Goal: Find specific page/section: Find specific page/section

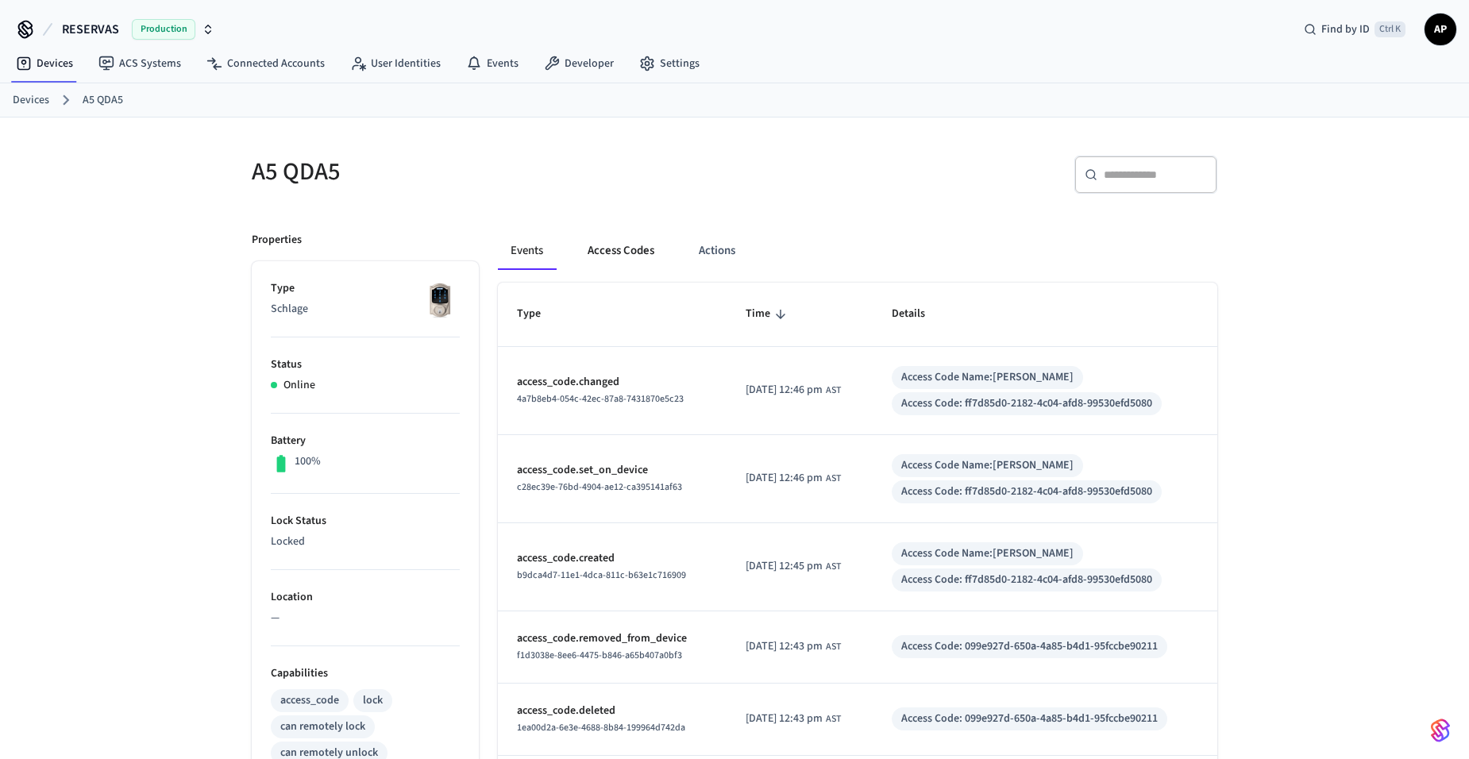
click at [619, 257] on button "Access Codes" at bounding box center [621, 251] width 92 height 38
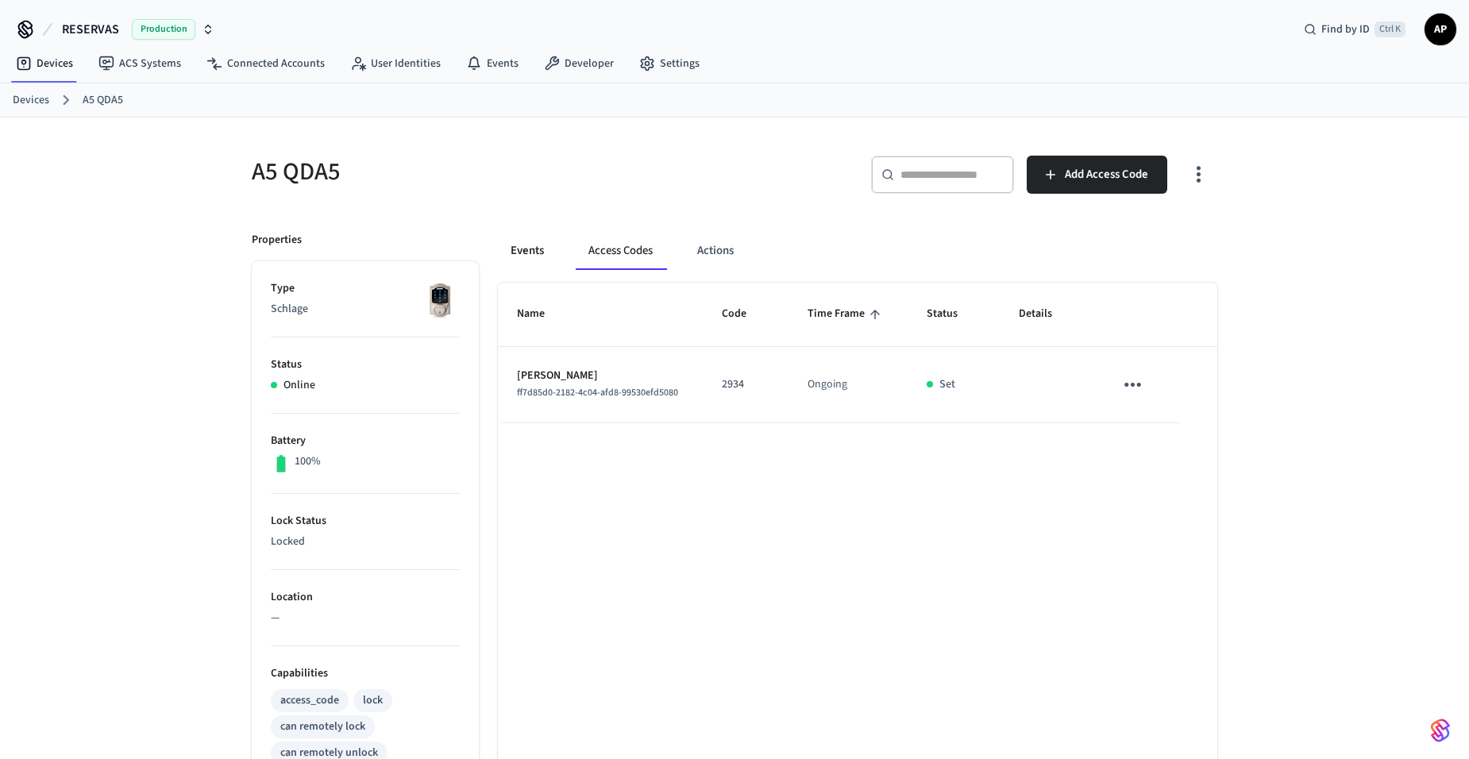
click at [532, 249] on button "Events" at bounding box center [527, 251] width 59 height 38
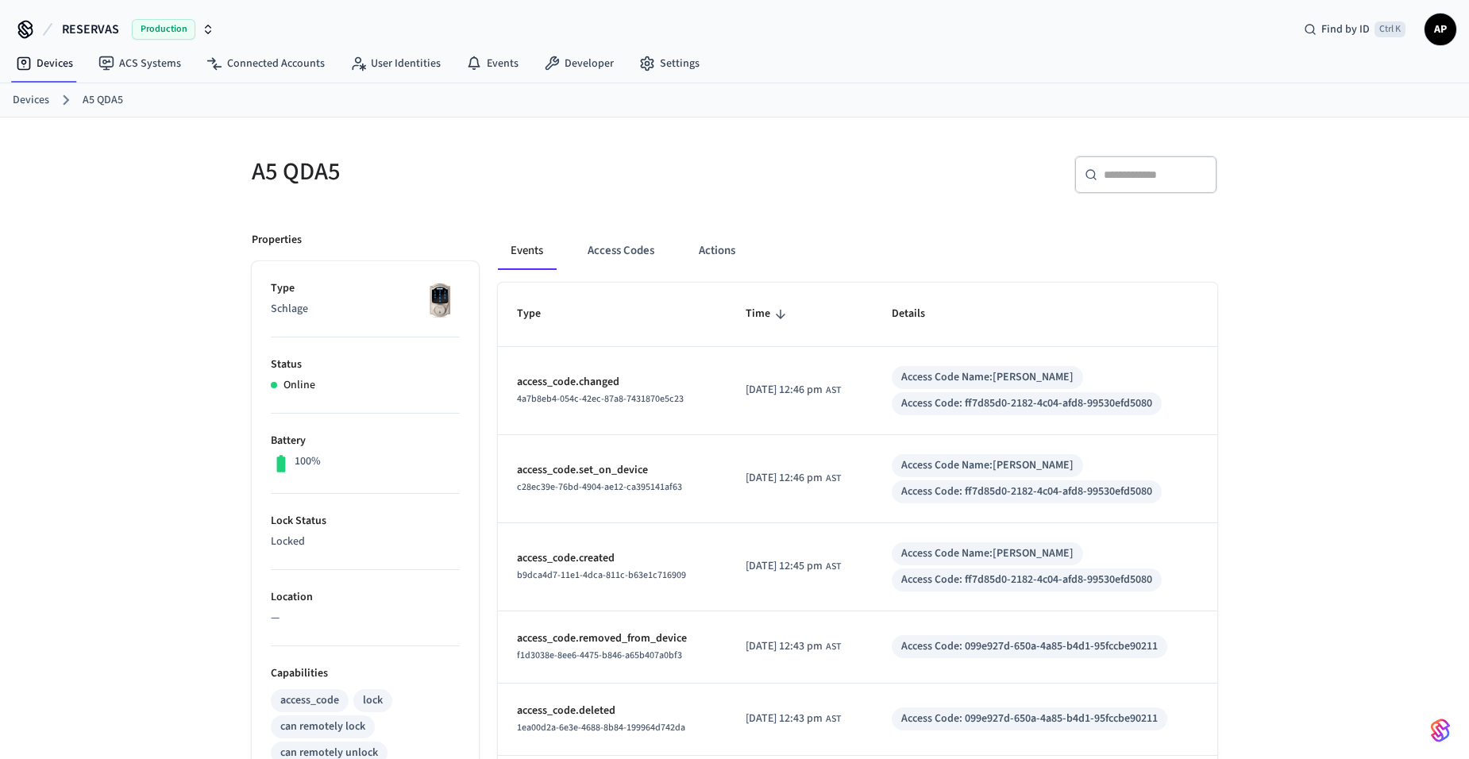
click at [33, 94] on link "Devices" at bounding box center [31, 100] width 37 height 17
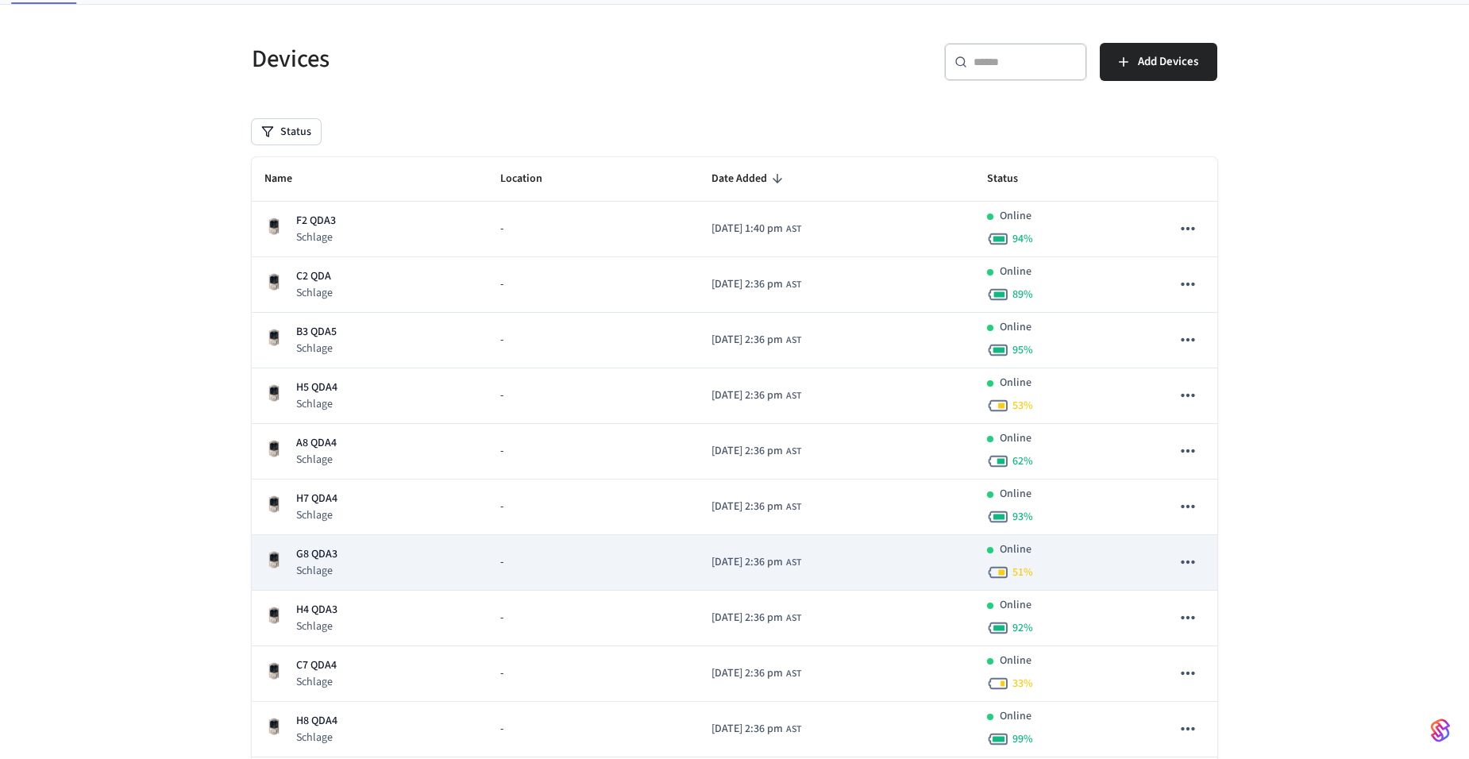
scroll to position [159, 0]
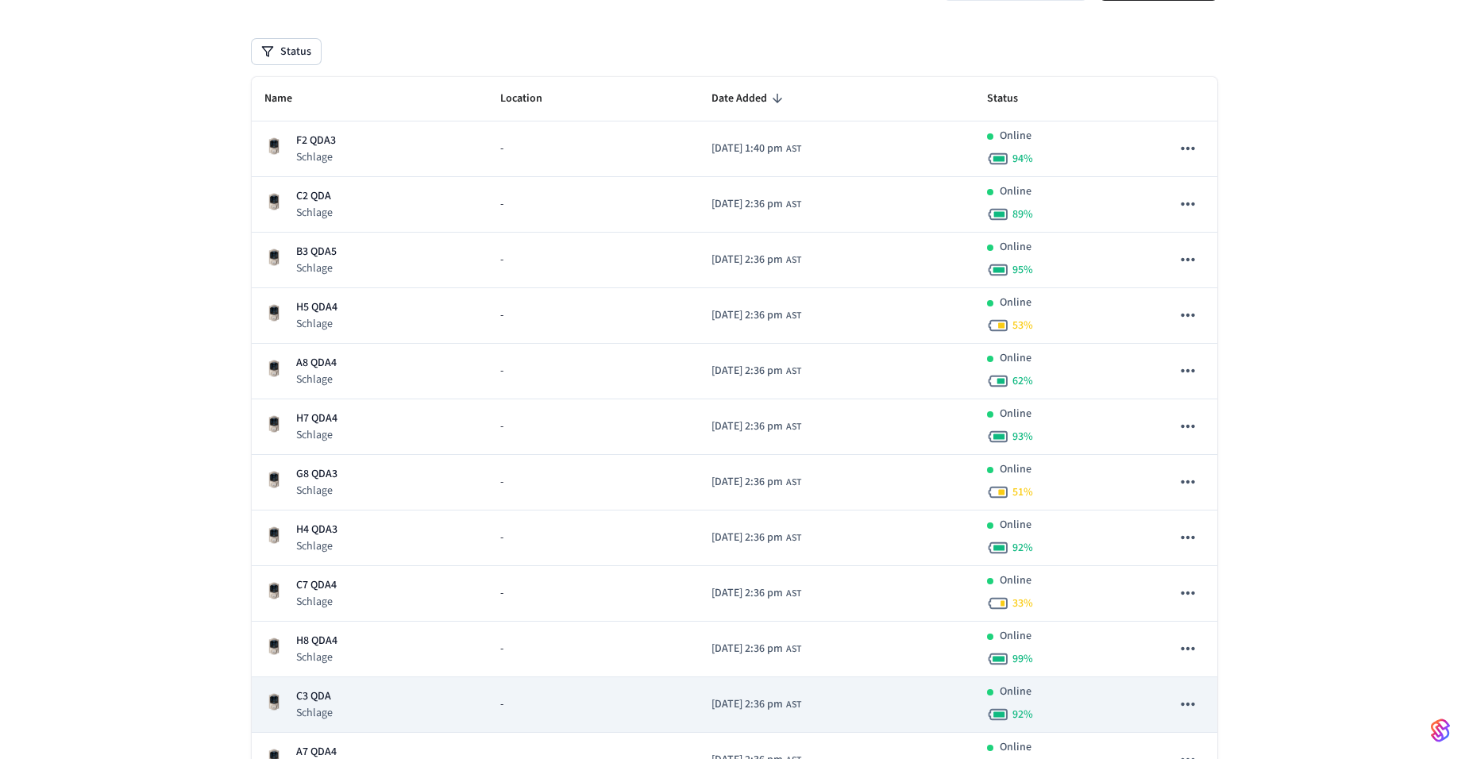
click at [320, 699] on p "C3 QDA" at bounding box center [314, 697] width 37 height 17
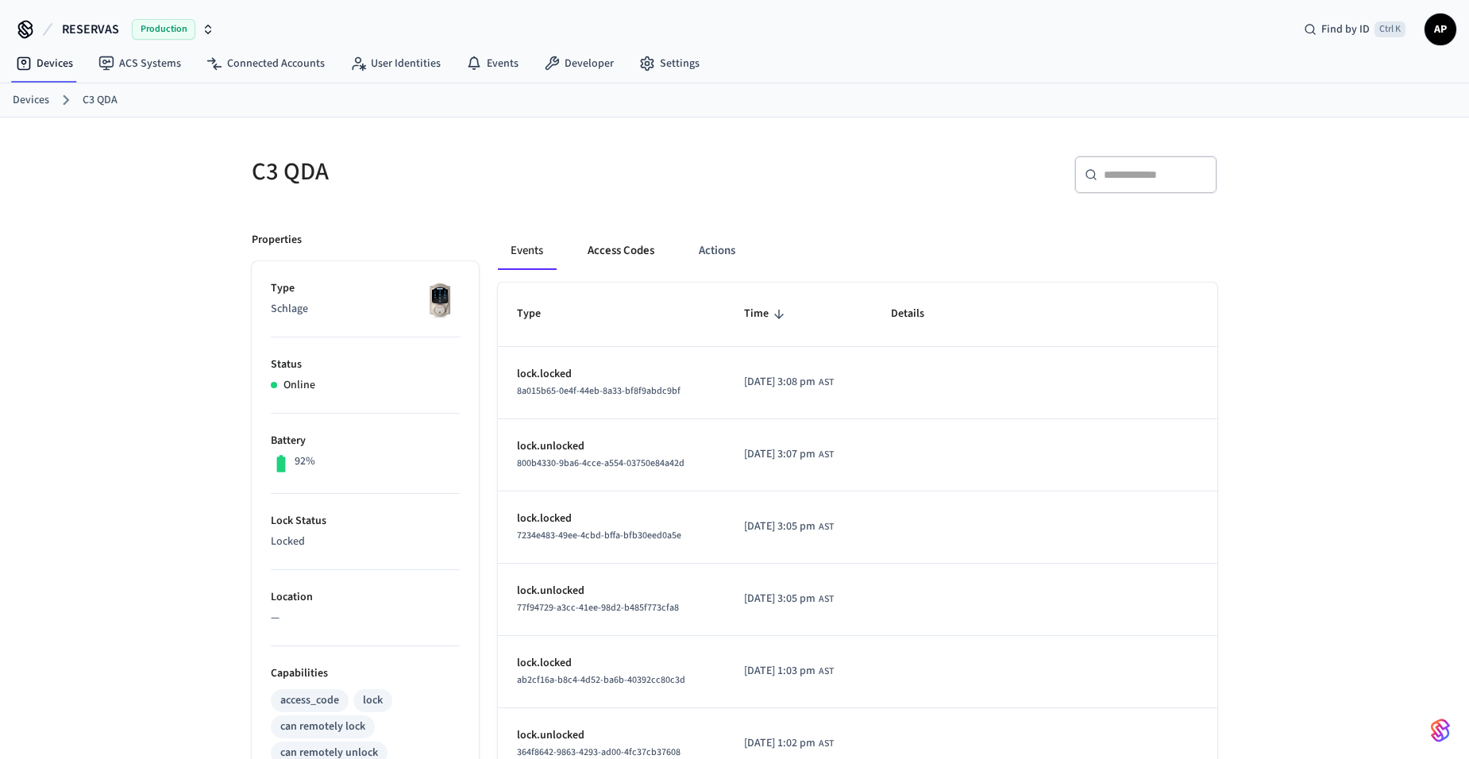
click at [608, 251] on button "Access Codes" at bounding box center [621, 251] width 92 height 38
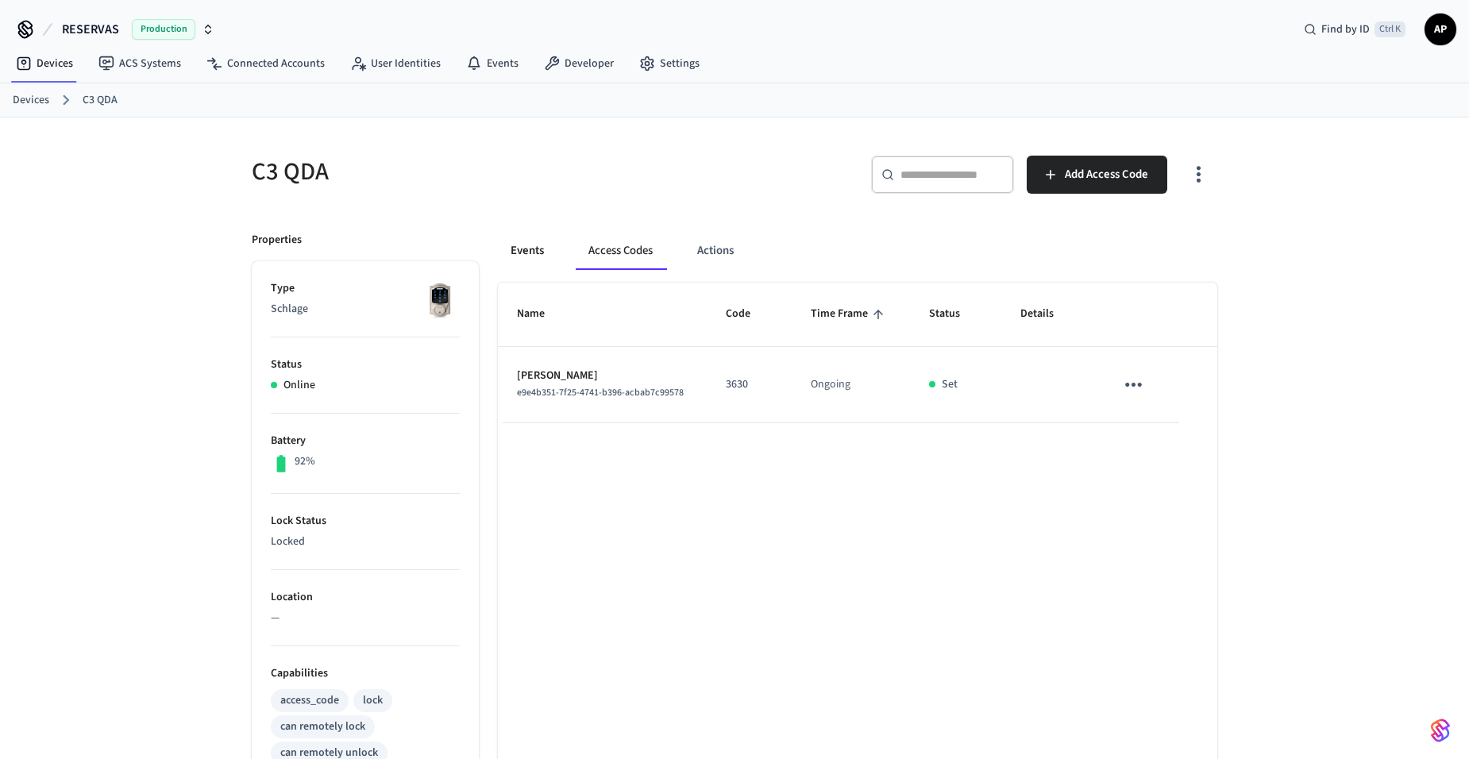
click at [542, 253] on button "Events" at bounding box center [527, 251] width 59 height 38
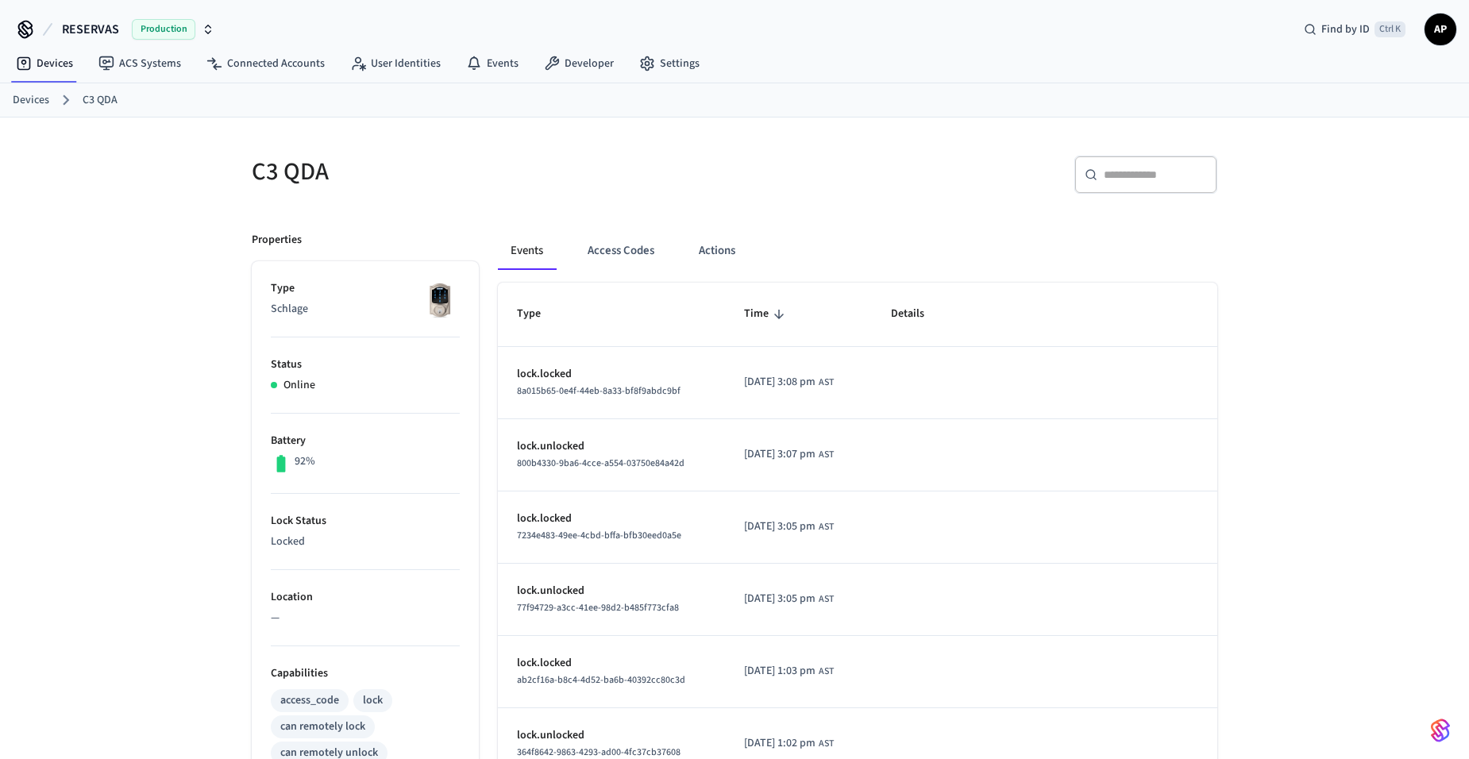
click at [1442, 33] on span "AP" at bounding box center [1441, 29] width 29 height 29
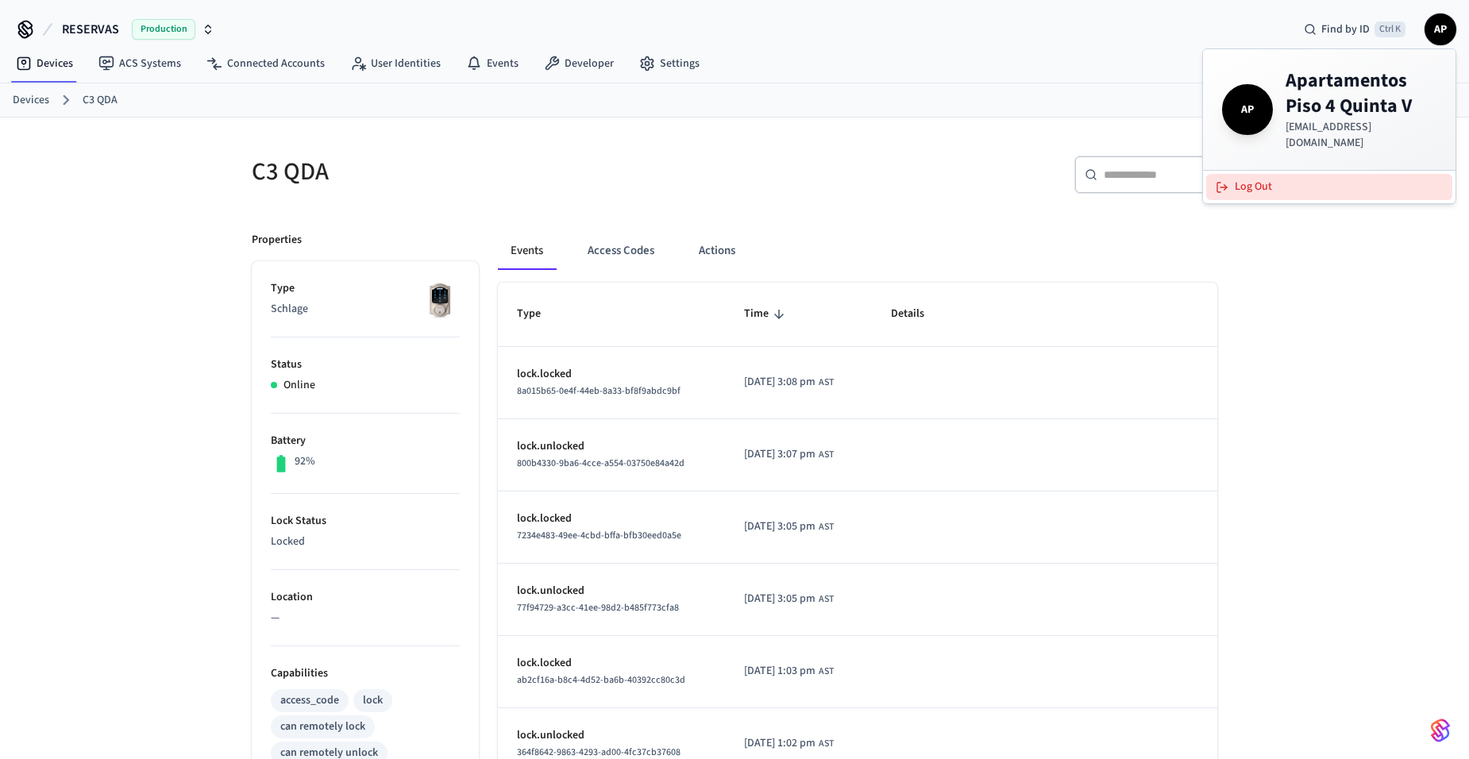
click at [1278, 174] on button "Log Out" at bounding box center [1330, 187] width 246 height 26
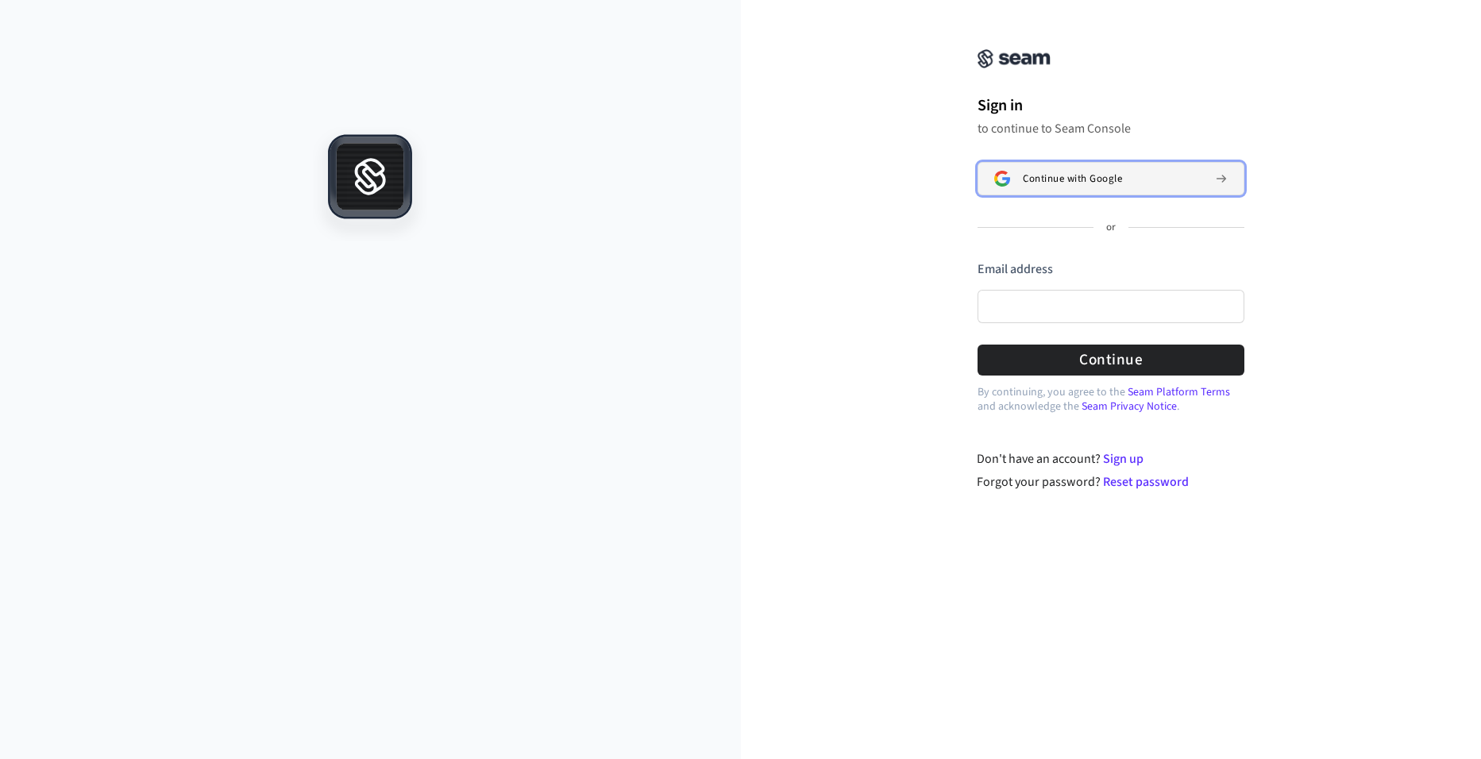
click at [1081, 165] on button "Continue with Google" at bounding box center [1111, 178] width 267 height 33
